Goal: Task Accomplishment & Management: Manage account settings

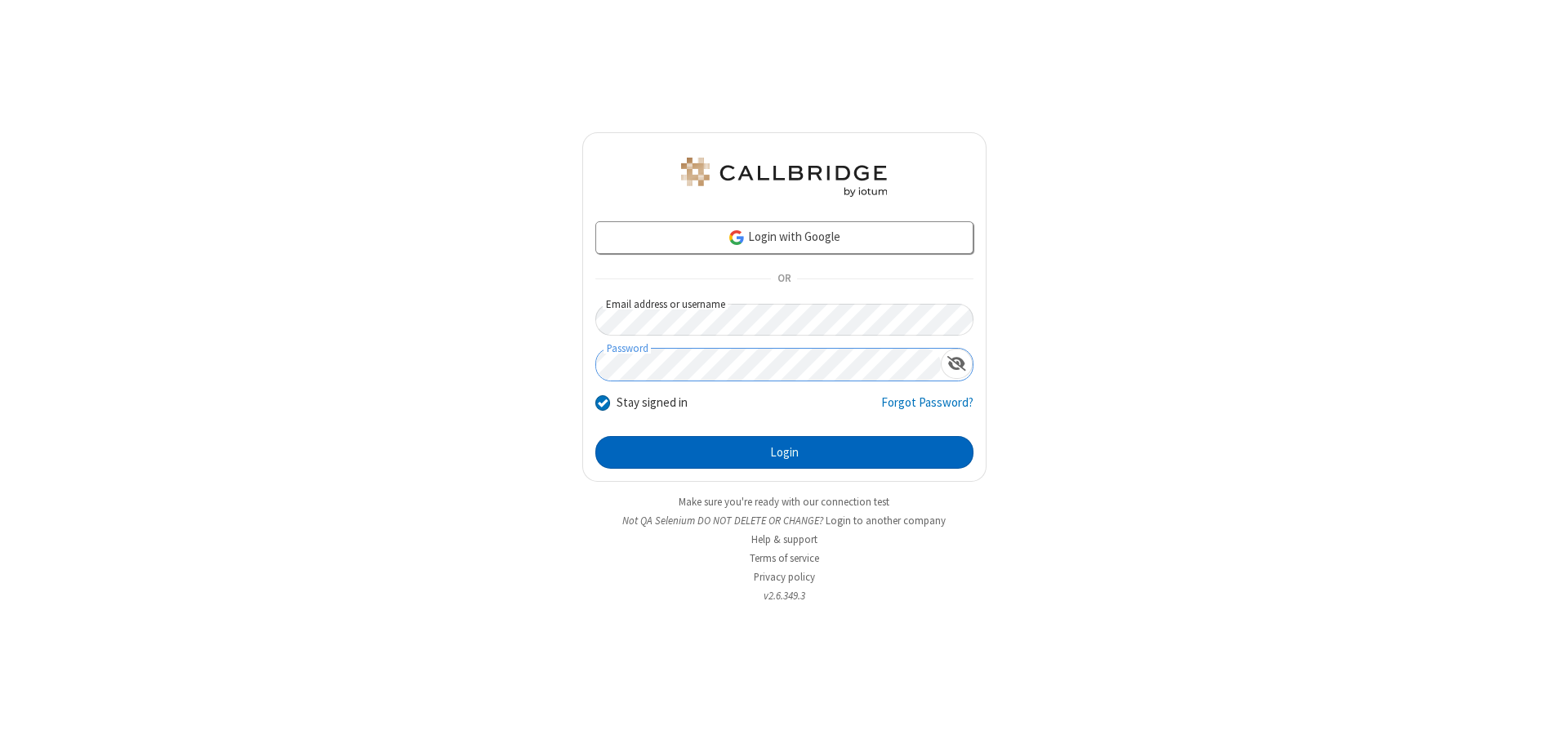
click at [784, 452] on button "Login" at bounding box center [784, 452] width 378 height 33
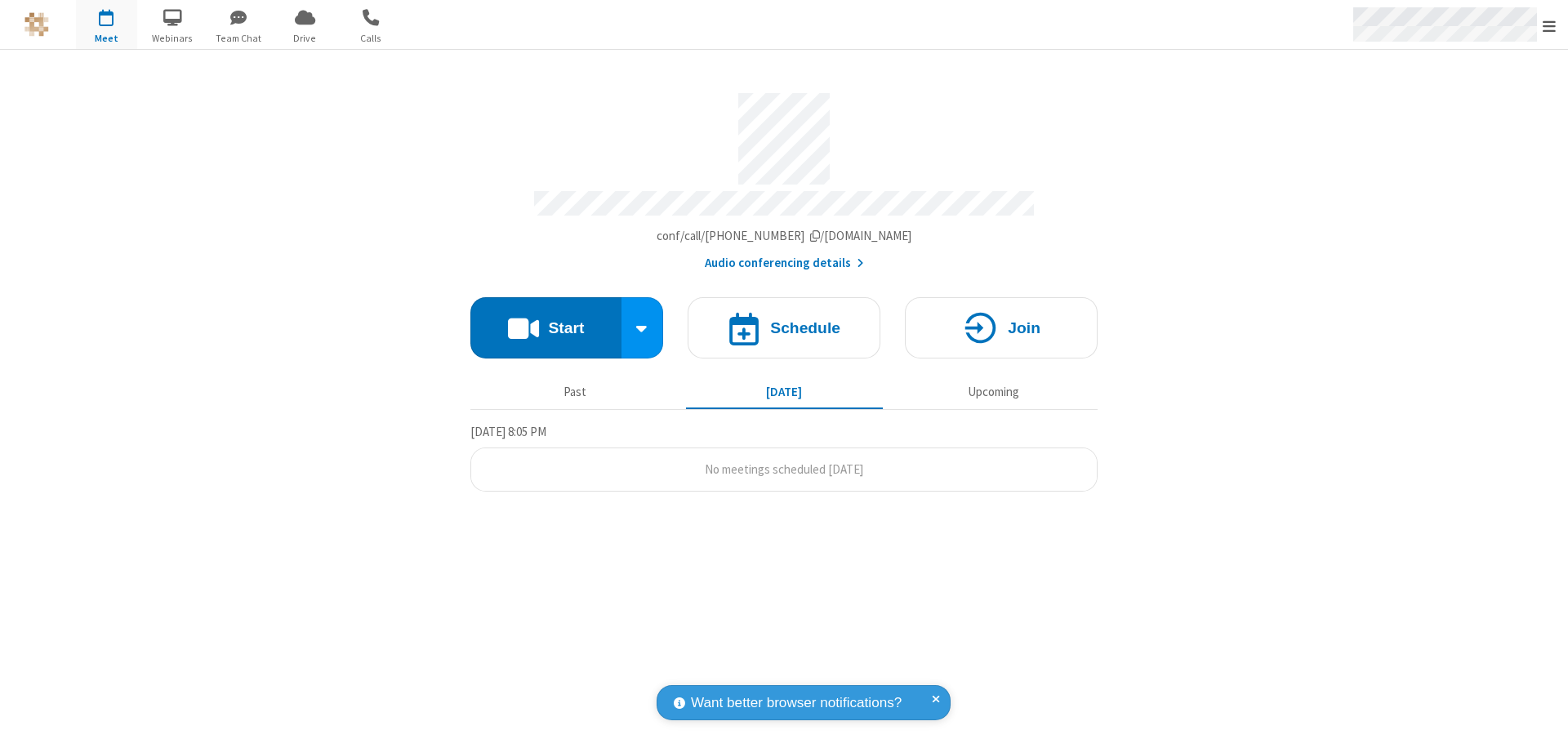
click at [1550, 25] on span "Open menu" at bounding box center [1550, 26] width 13 height 16
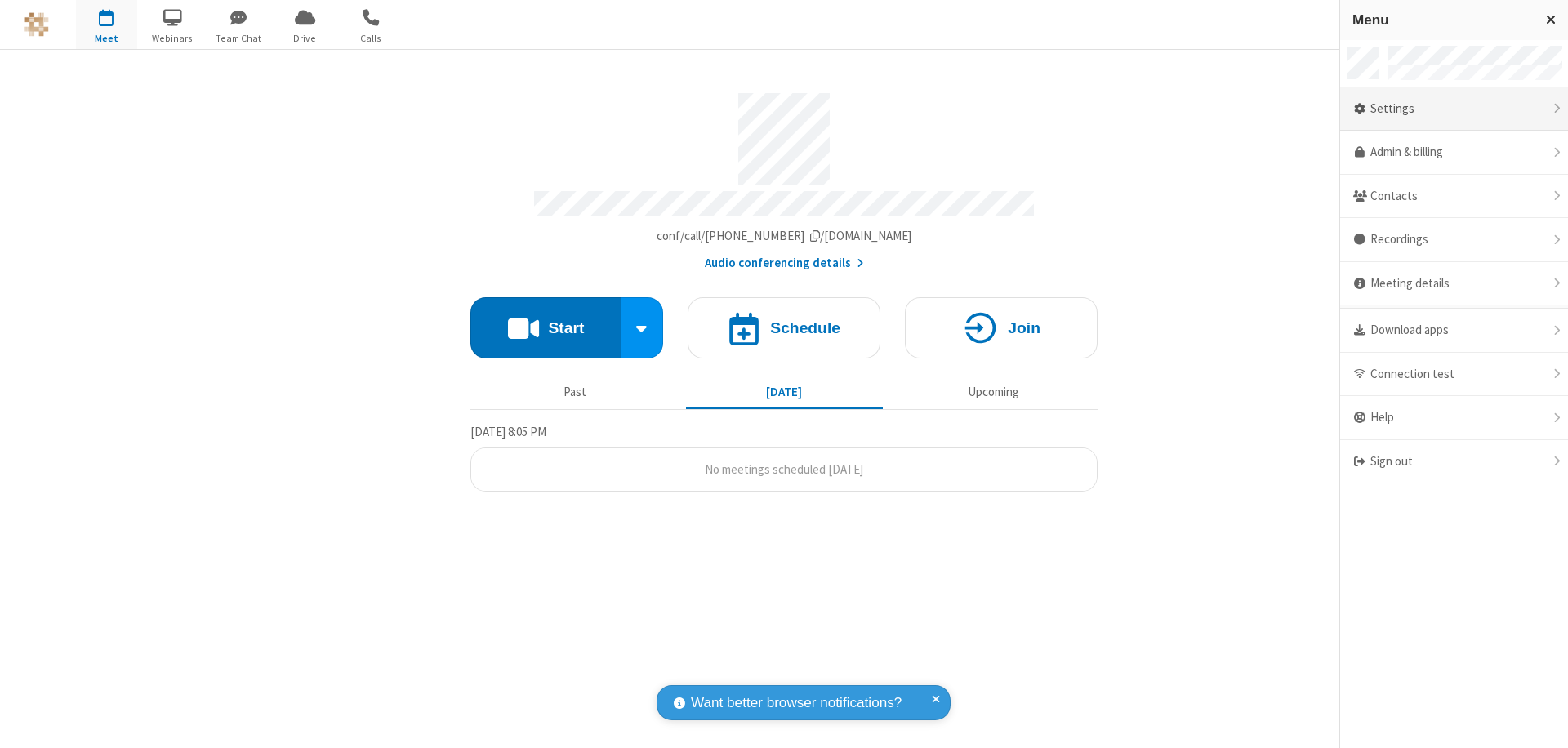
click at [1454, 109] on div "Settings" at bounding box center [1454, 110] width 228 height 44
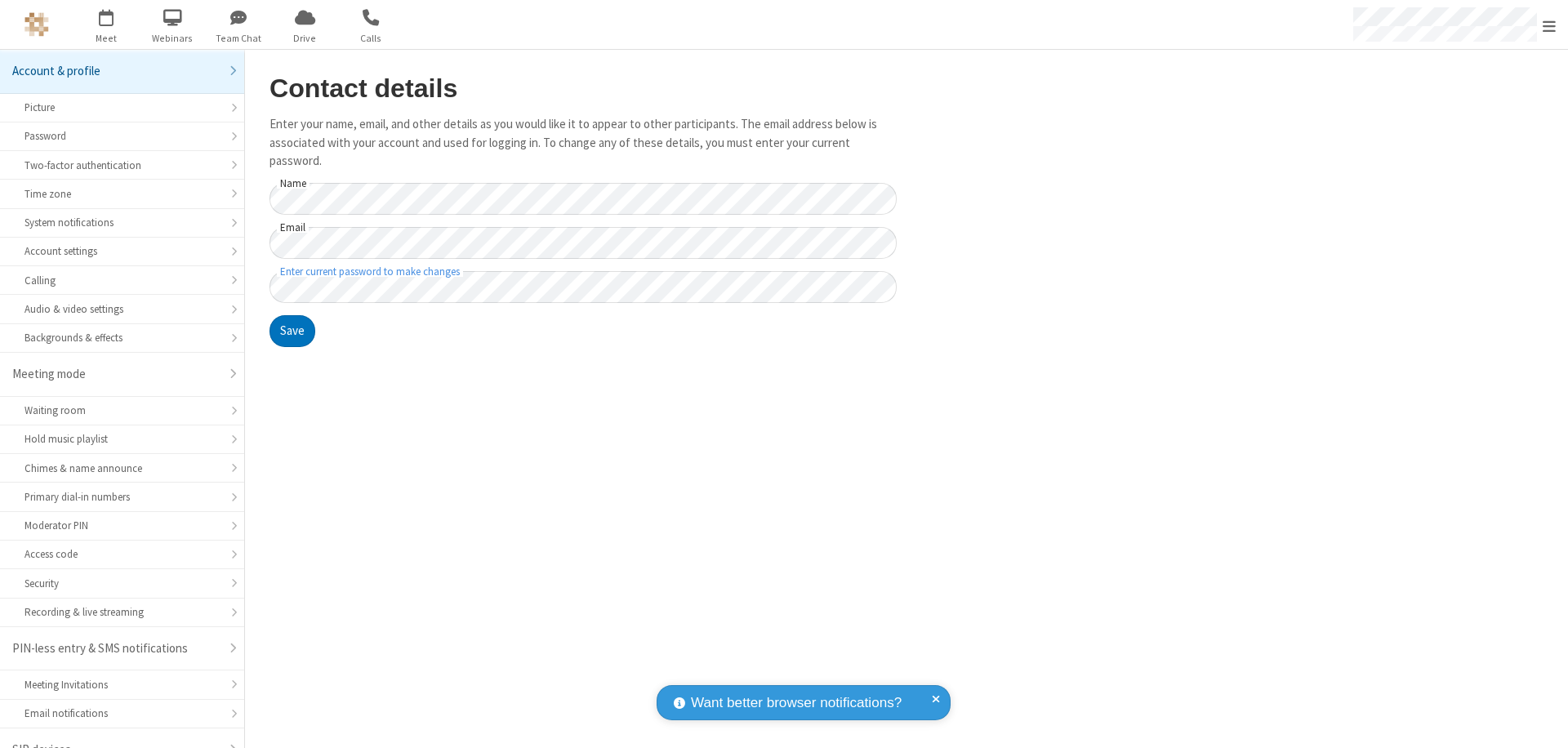
scroll to position [23, 0]
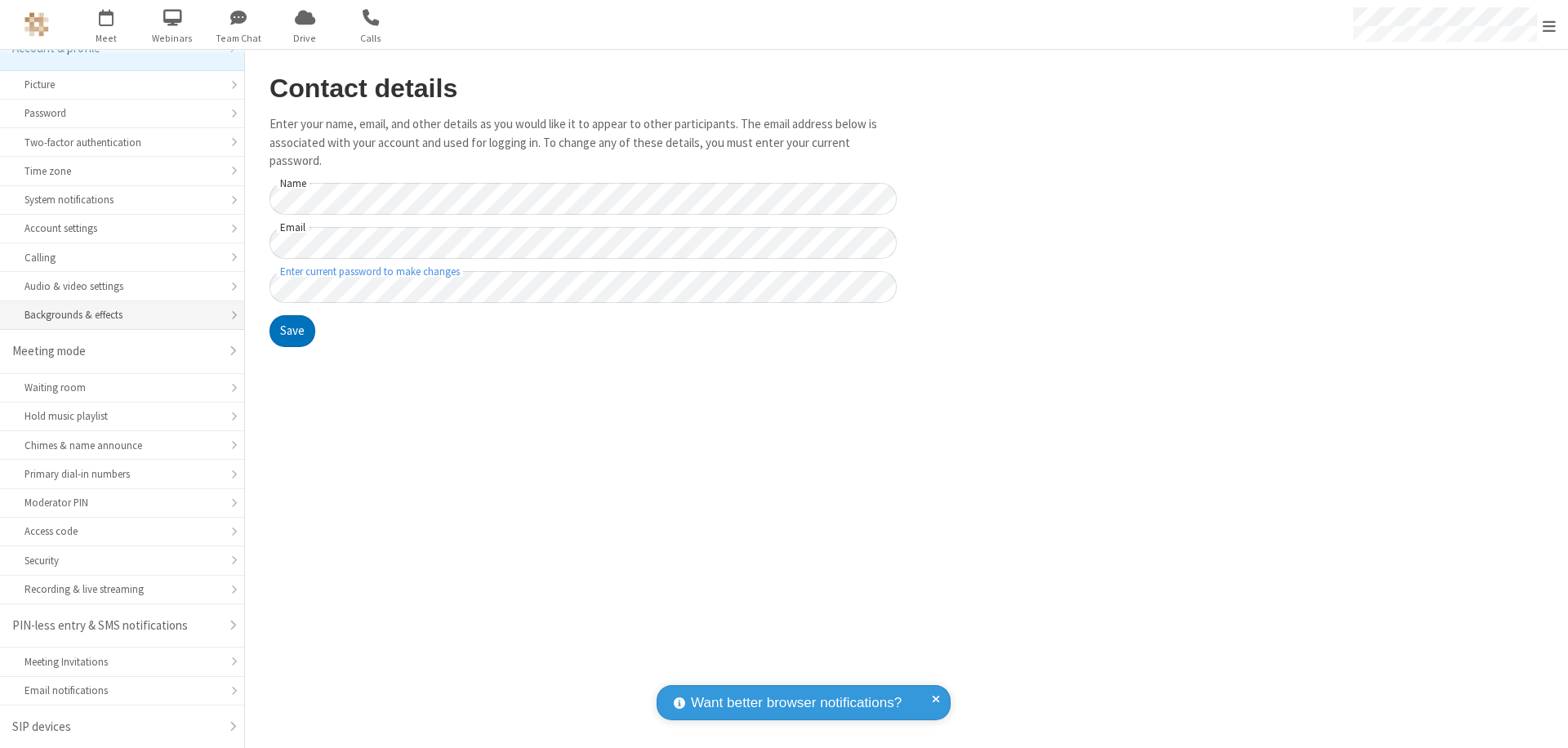
click at [116, 315] on div "Backgrounds & effects" at bounding box center [121, 314] width 195 height 15
